Goal: Information Seeking & Learning: Understand process/instructions

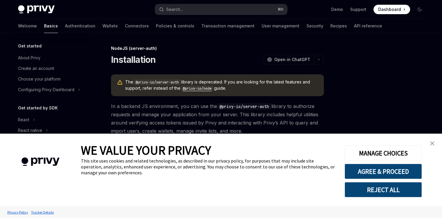
click at [435, 146] on link "close banner" at bounding box center [433, 144] width 12 height 12
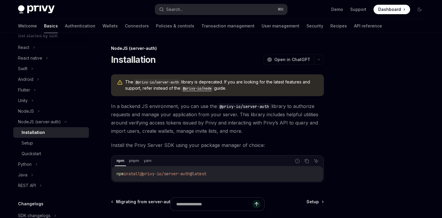
scroll to position [74, 0]
click at [36, 139] on div "Setup" at bounding box center [54, 142] width 64 height 7
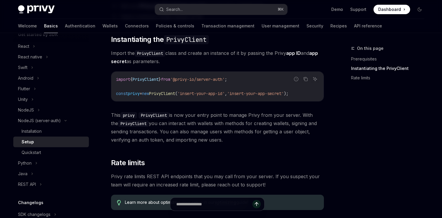
scroll to position [206, 0]
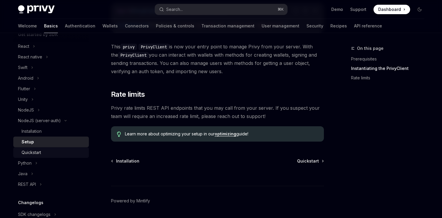
click at [41, 148] on link "Quickstart" at bounding box center [51, 152] width 76 height 11
type textarea "*"
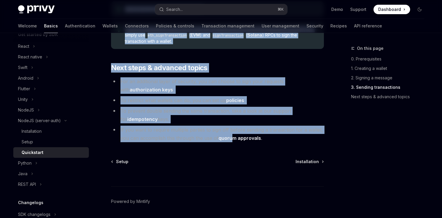
scroll to position [694, 0]
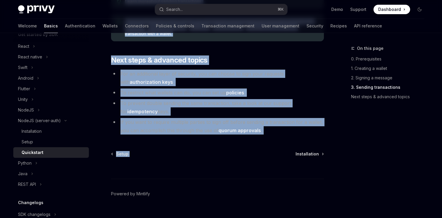
drag, startPoint x: 110, startPoint y: 47, endPoint x: 277, endPoint y: 138, distance: 190.9
copy div "LoreMI (dolors-amet) Consectetu AdipIS Elit se DoeiUSM Tempo inc ut laboreetdol…"
